Goal: Task Accomplishment & Management: Use online tool/utility

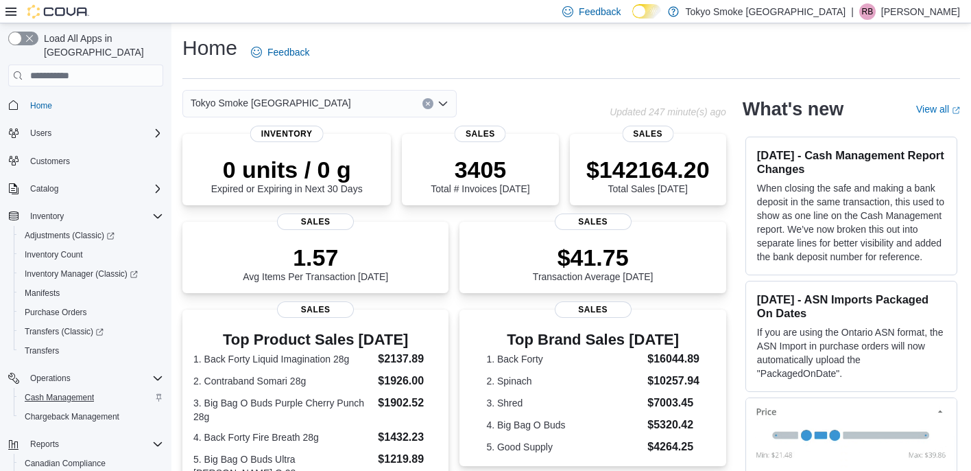
scroll to position [86, 0]
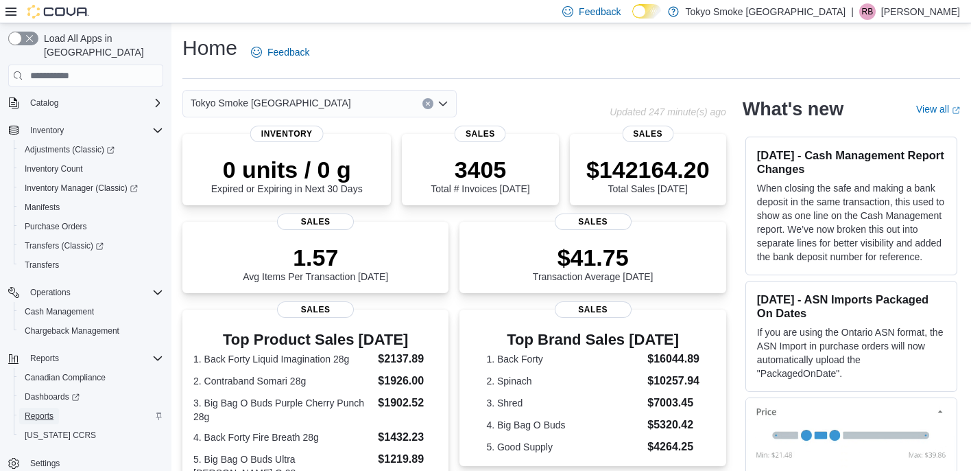
click at [36, 410] on span "Reports" at bounding box center [39, 415] width 29 height 11
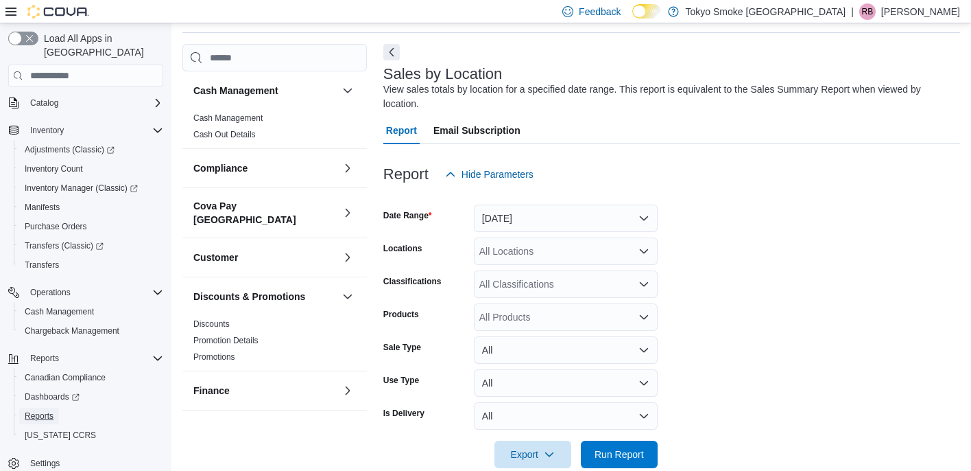
scroll to position [71, 0]
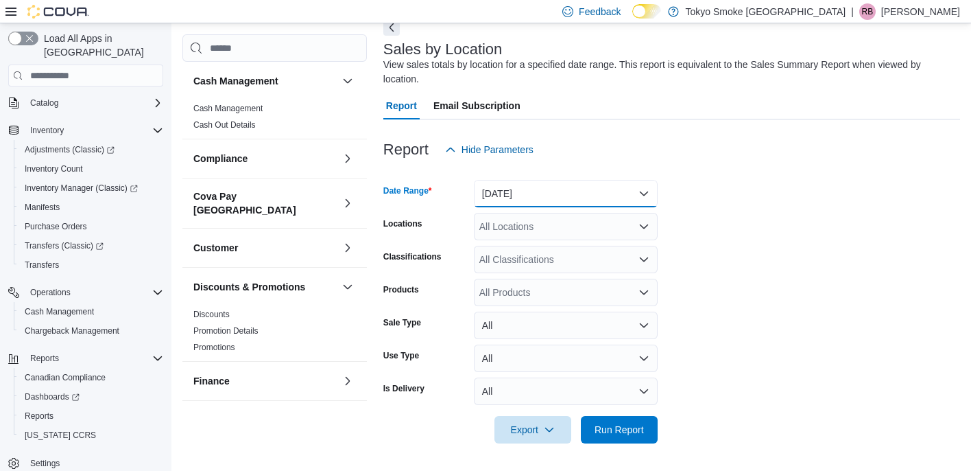
click at [534, 198] on button "[DATE]" at bounding box center [566, 193] width 184 height 27
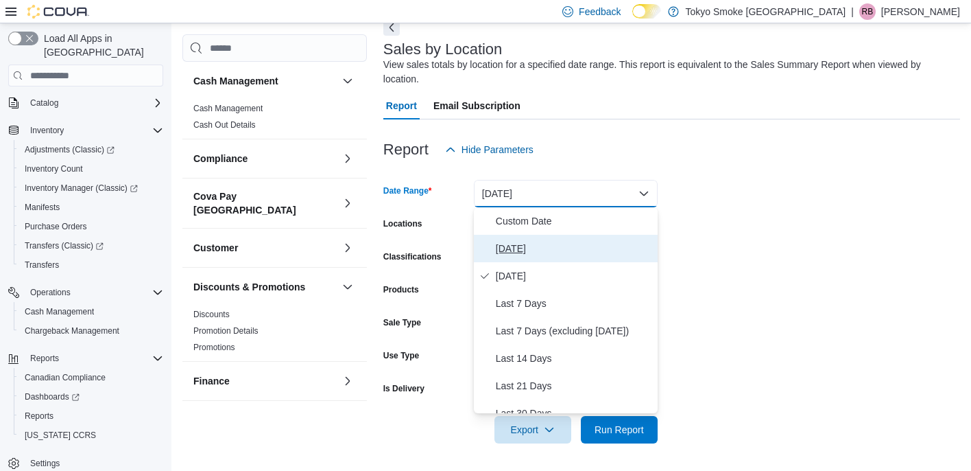
click at [511, 249] on span "[DATE]" at bounding box center [574, 248] width 156 height 16
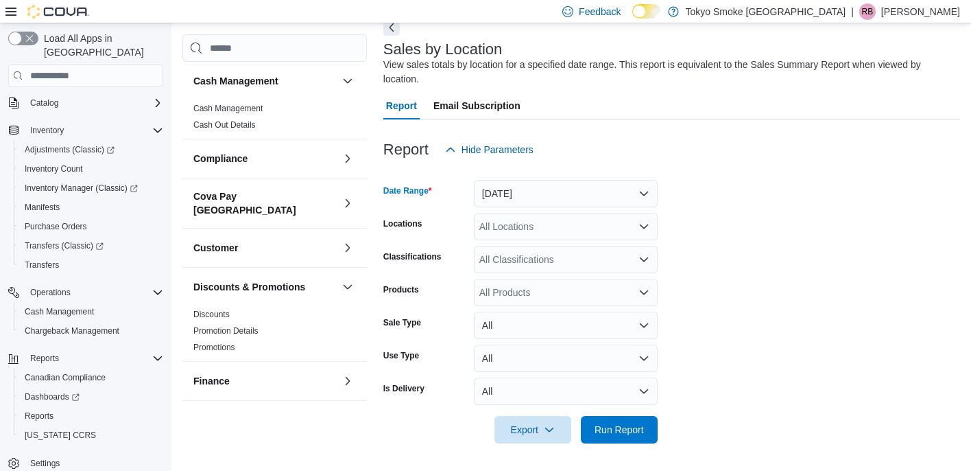
click at [519, 233] on div "All Locations" at bounding box center [566, 226] width 184 height 27
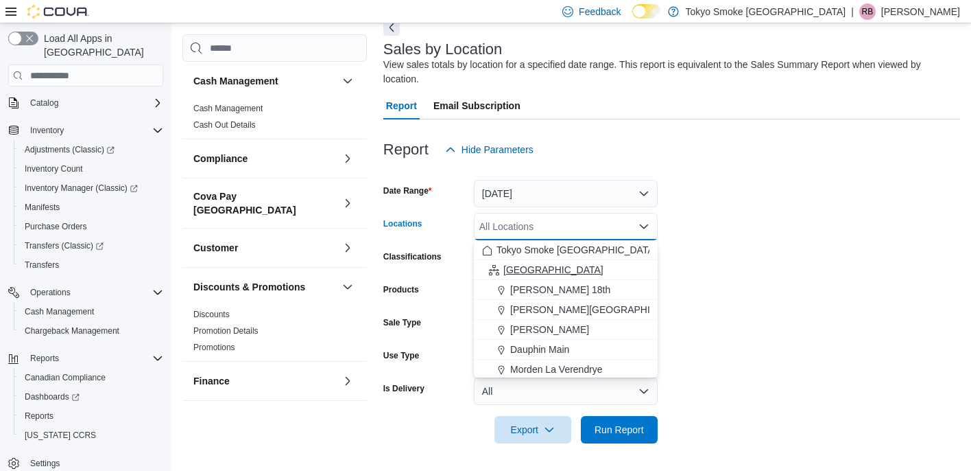
click at [514, 272] on span "[GEOGRAPHIC_DATA]" at bounding box center [554, 270] width 100 height 14
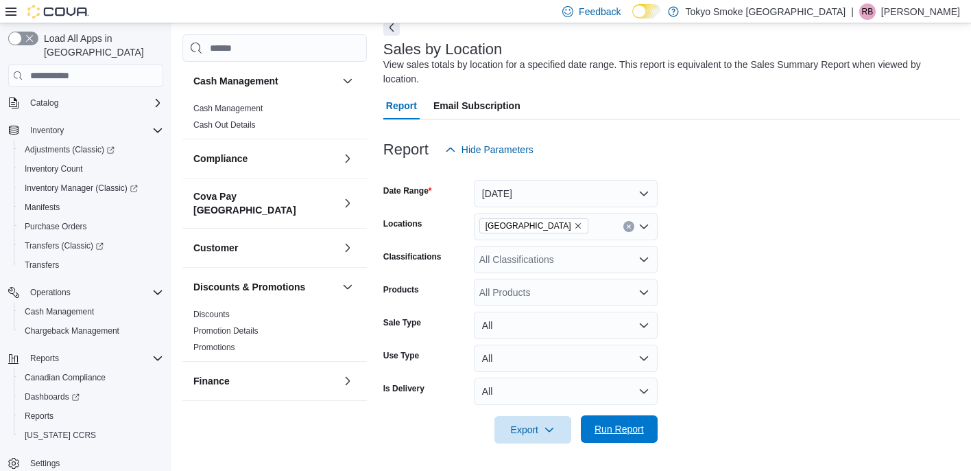
click at [606, 433] on span "Run Report" at bounding box center [619, 429] width 49 height 14
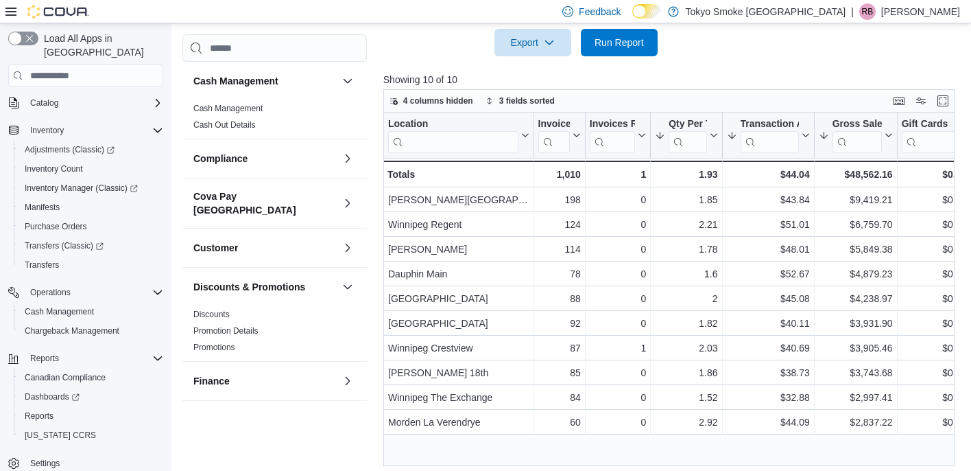
scroll to position [464, 0]
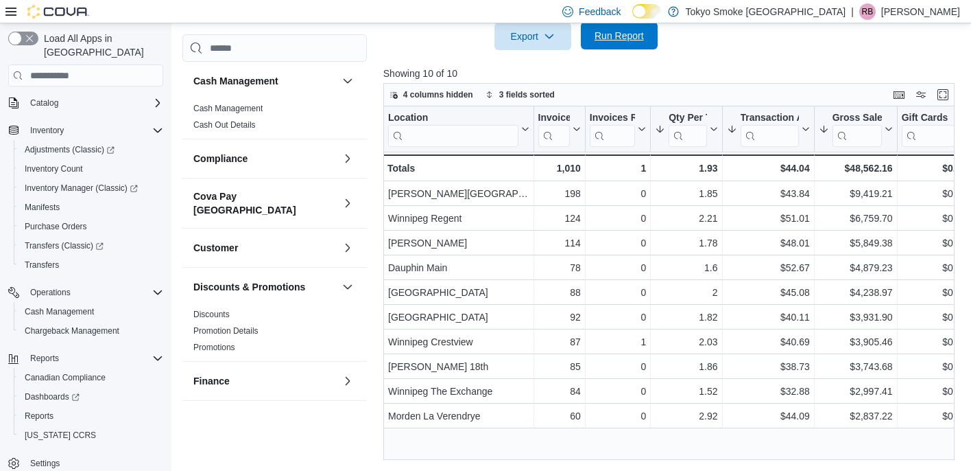
click at [620, 43] on span "Run Report" at bounding box center [619, 36] width 49 height 14
